Goal: Transaction & Acquisition: Purchase product/service

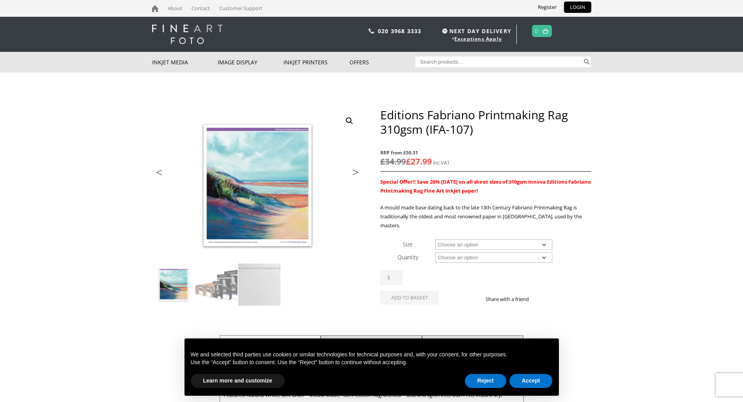
click at [544, 239] on select "Choose an option A4 Sheet A3 Sheet A3+ Sheet A2 Sheet 17" Wide Roll 24" Wide Ro…" at bounding box center [493, 244] width 117 height 11
click at [435, 239] on select "Choose an option A4 Sheet A3 Sheet A3+ Sheet A2 Sheet 17" Wide Roll 24" Wide Ro…" at bounding box center [493, 244] width 117 height 11
select select "a3-sheet"
click at [545, 252] on select "Choose an option 25 Sheets" at bounding box center [493, 257] width 117 height 11
select select "25-sheets"
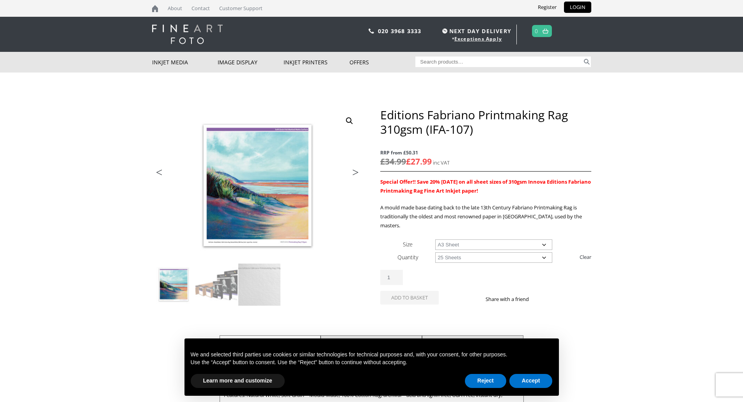
click at [435, 252] on select "Choose an option 25 Sheets" at bounding box center [493, 257] width 117 height 11
select select "a3-sheet"
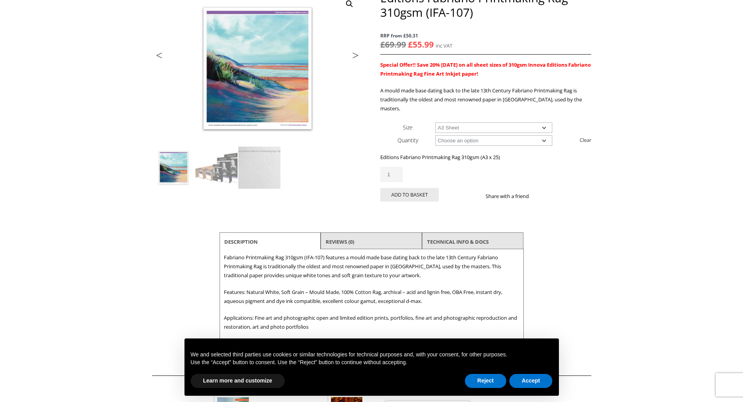
scroll to position [156, 0]
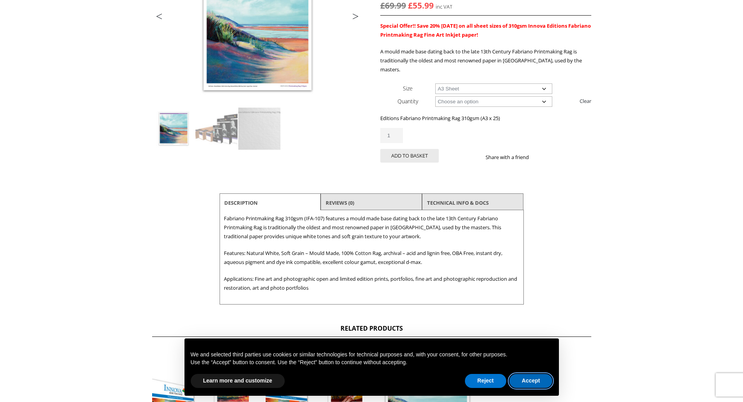
click at [532, 381] on button "Accept" at bounding box center [530, 381] width 43 height 14
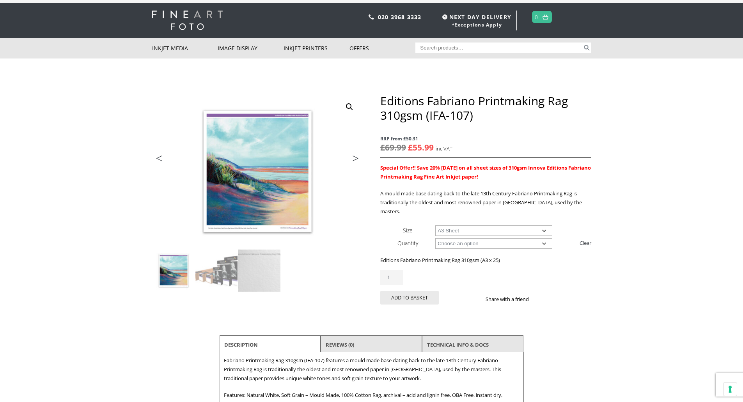
scroll to position [0, 0]
